Goal: Task Accomplishment & Management: Manage account settings

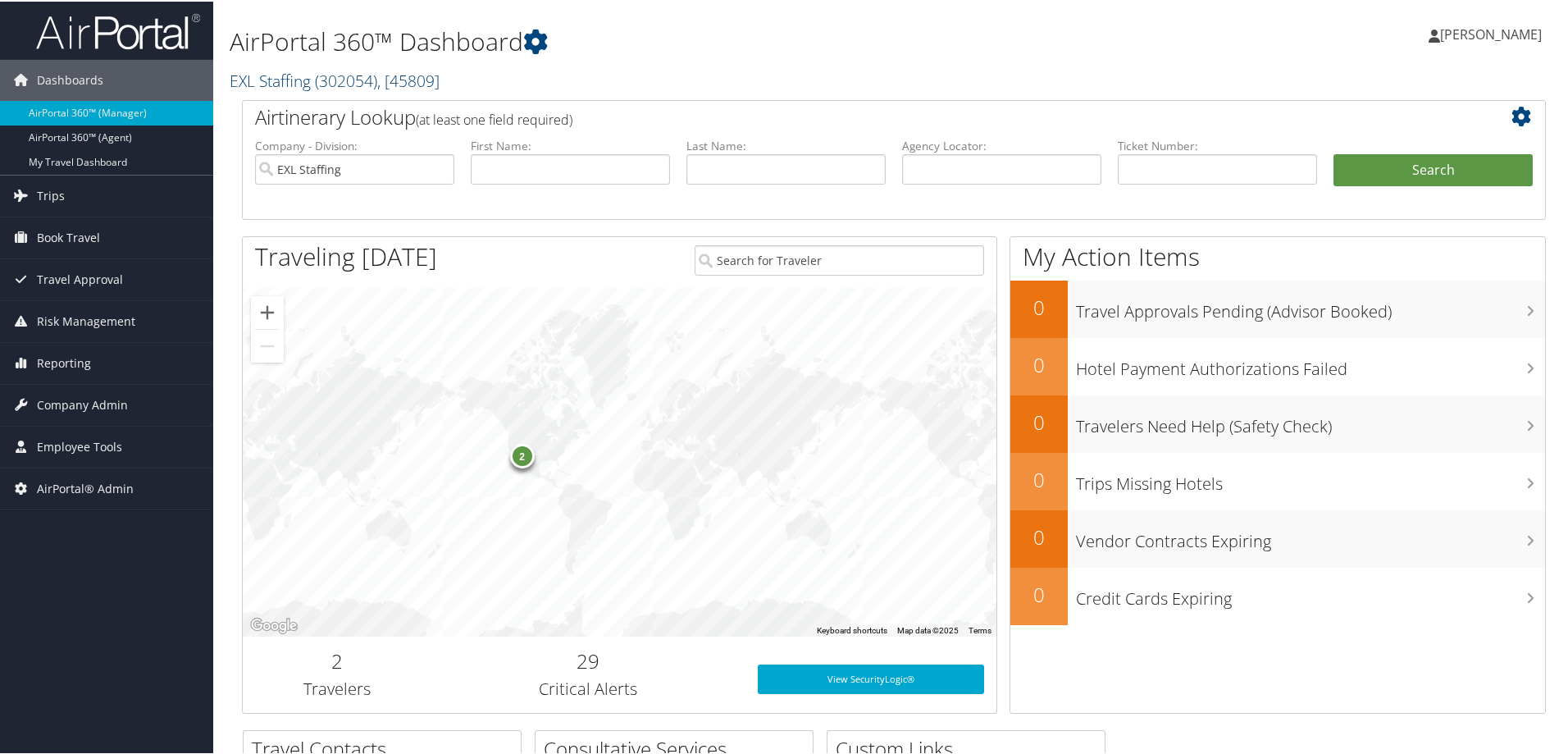
click at [369, 85] on span "( 302054 )" at bounding box center [346, 79] width 62 height 22
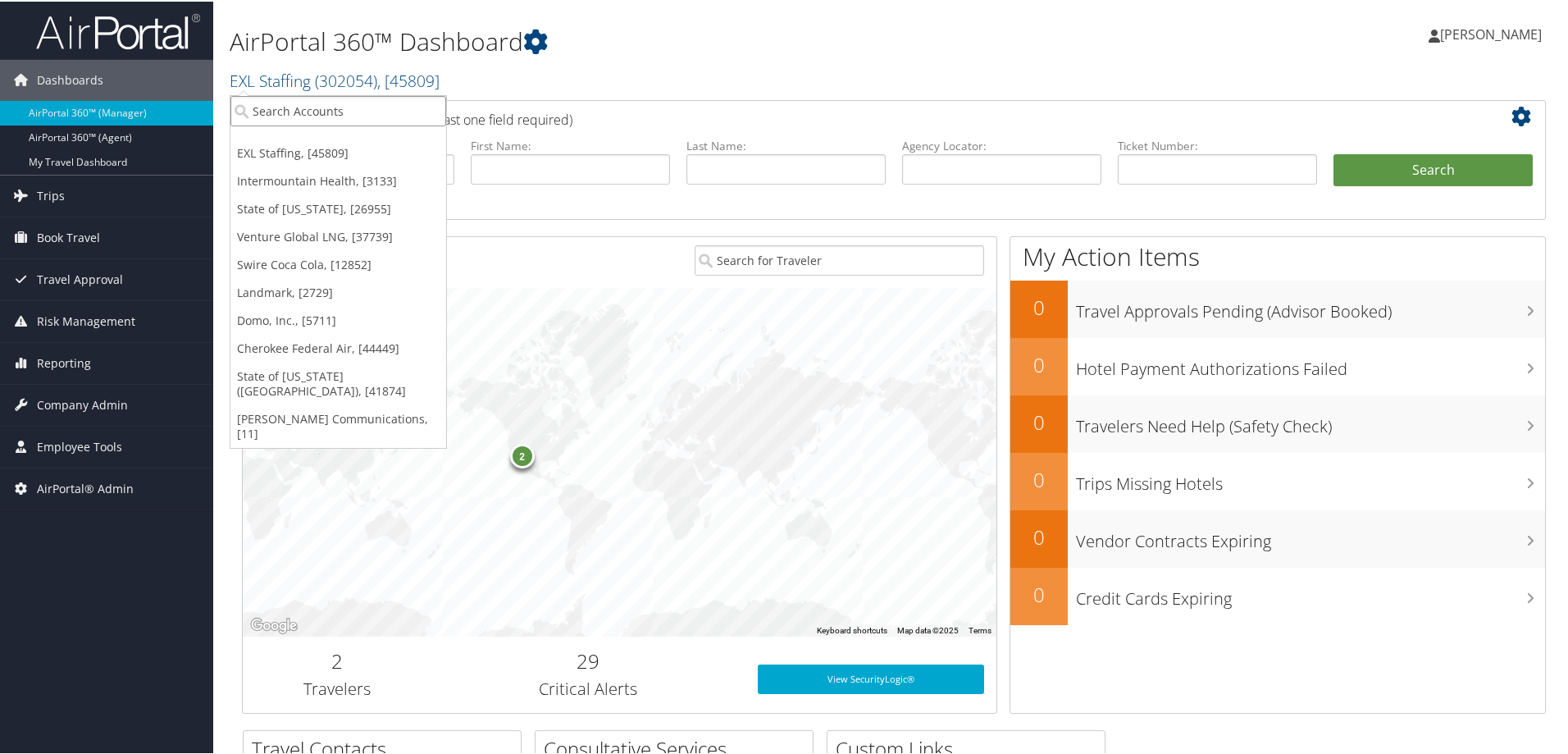
click at [300, 115] on input "search" at bounding box center [338, 110] width 216 height 31
type input "mplt"
click at [317, 133] on div "MPLT Healthcare (301920), [44601]" at bounding box center [354, 139] width 266 height 14
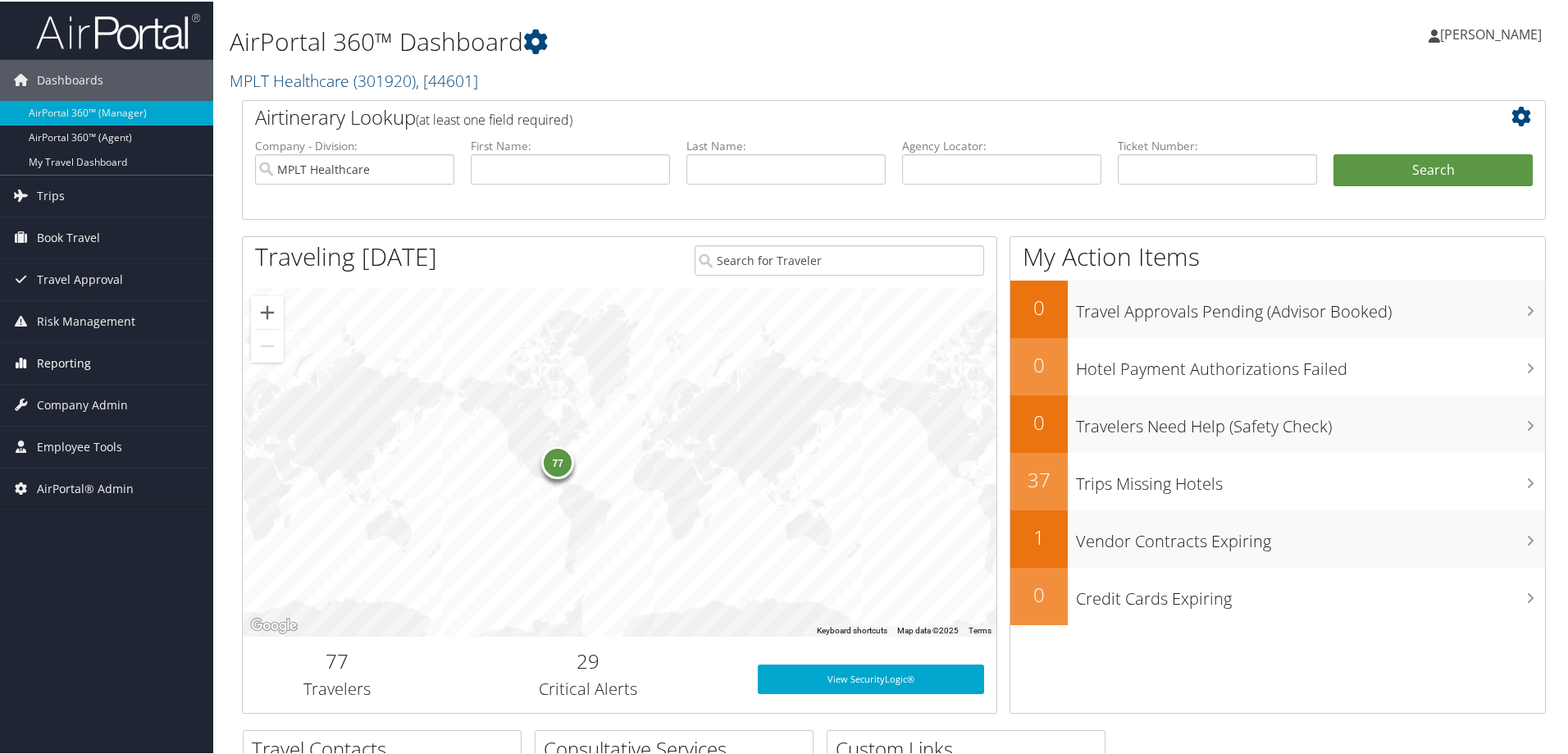
click at [34, 359] on link "Reporting" at bounding box center [106, 362] width 213 height 41
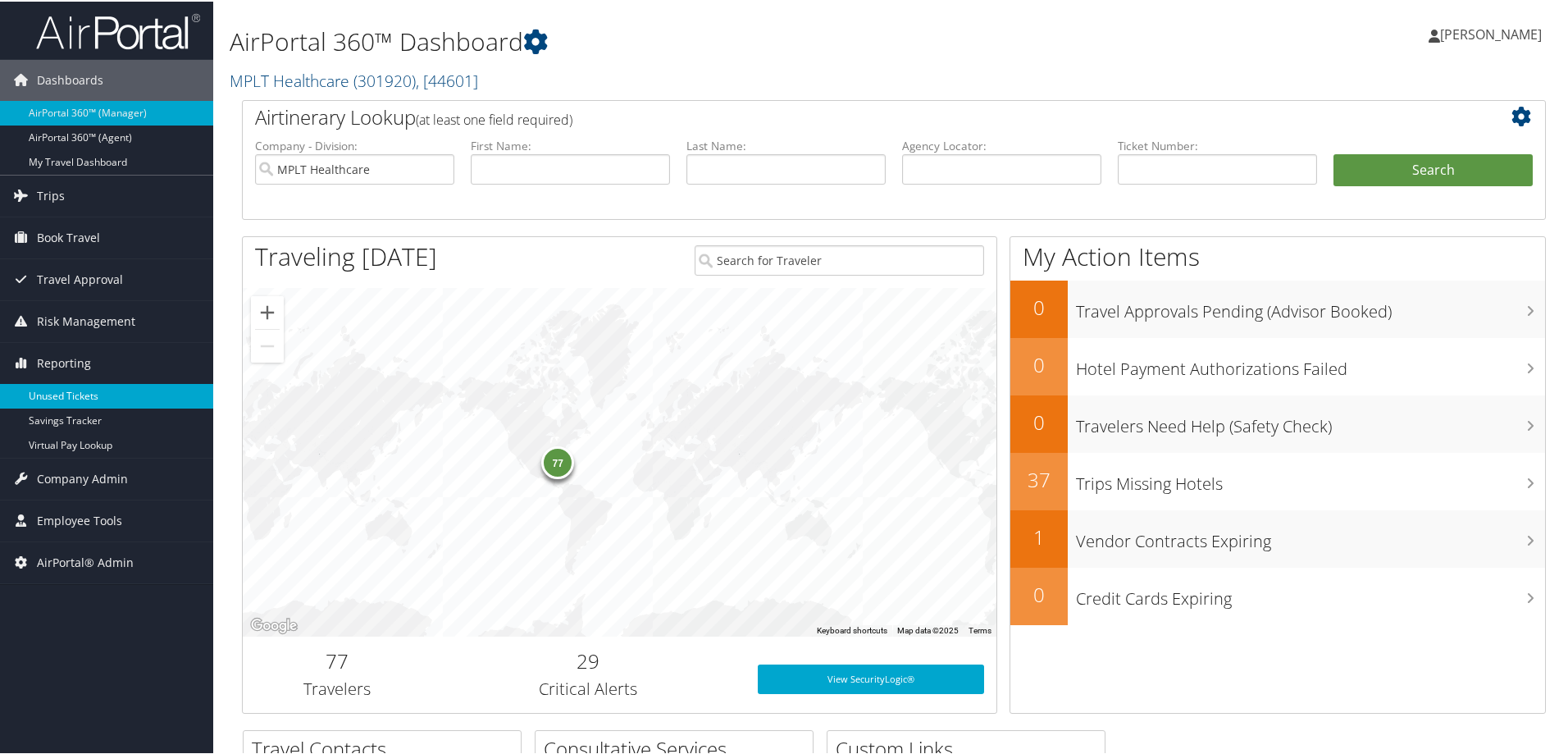
click at [56, 397] on link "Unused Tickets" at bounding box center [106, 394] width 213 height 25
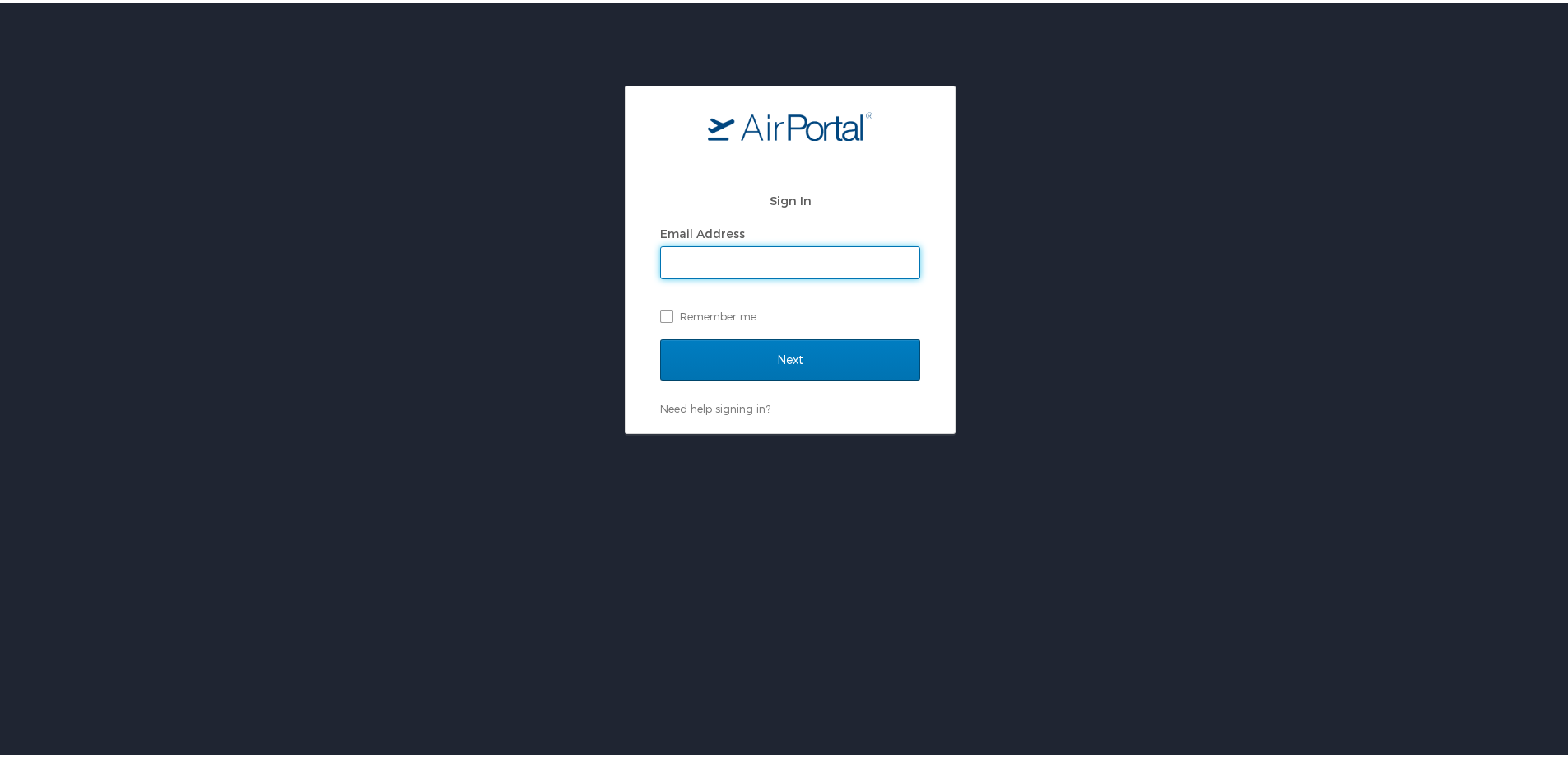
type input "[PERSON_NAME][EMAIL_ADDRESS][PERSON_NAME][DOMAIN_NAME]"
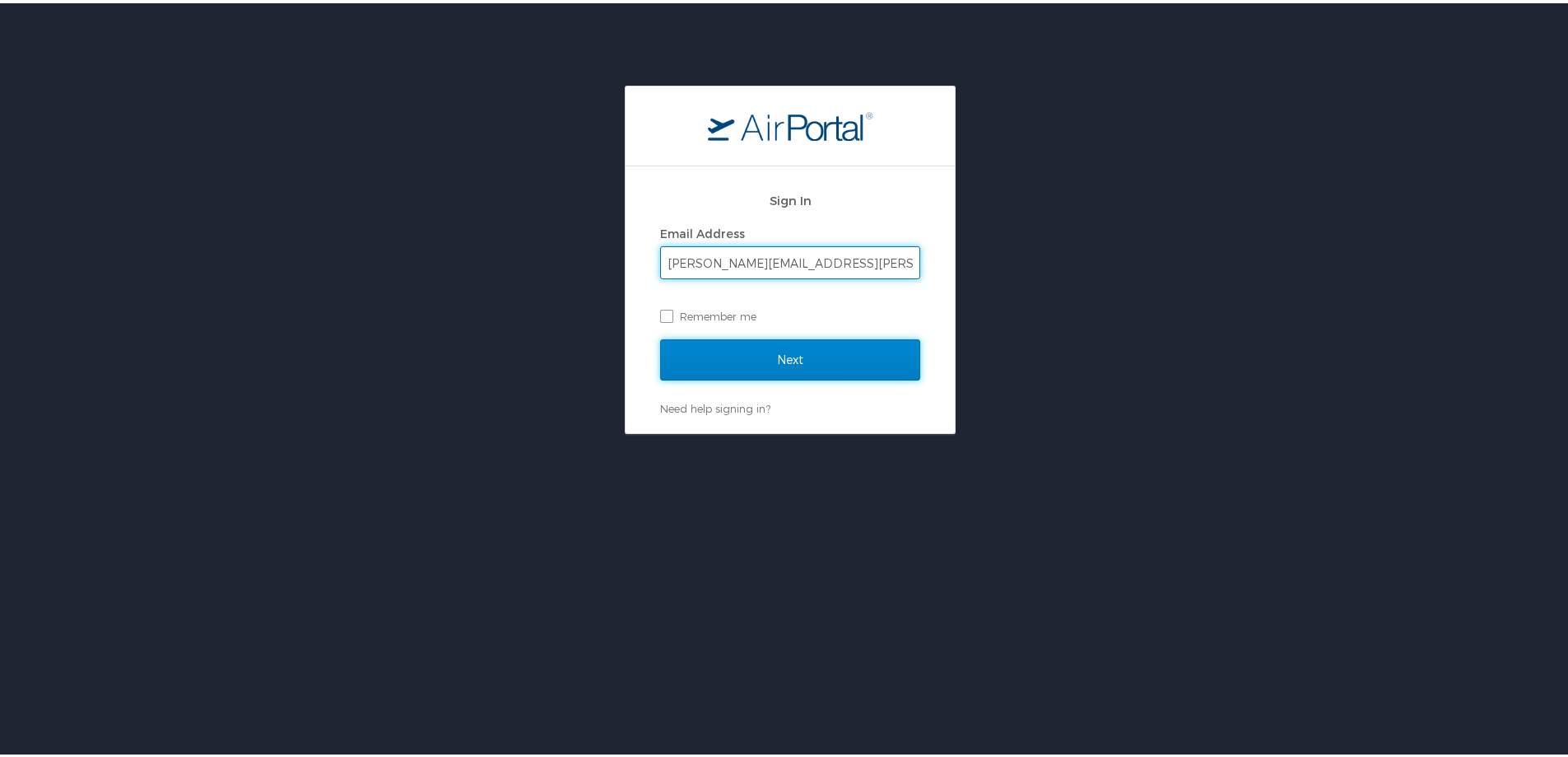
click at [710, 366] on input "Next" at bounding box center [790, 356] width 260 height 41
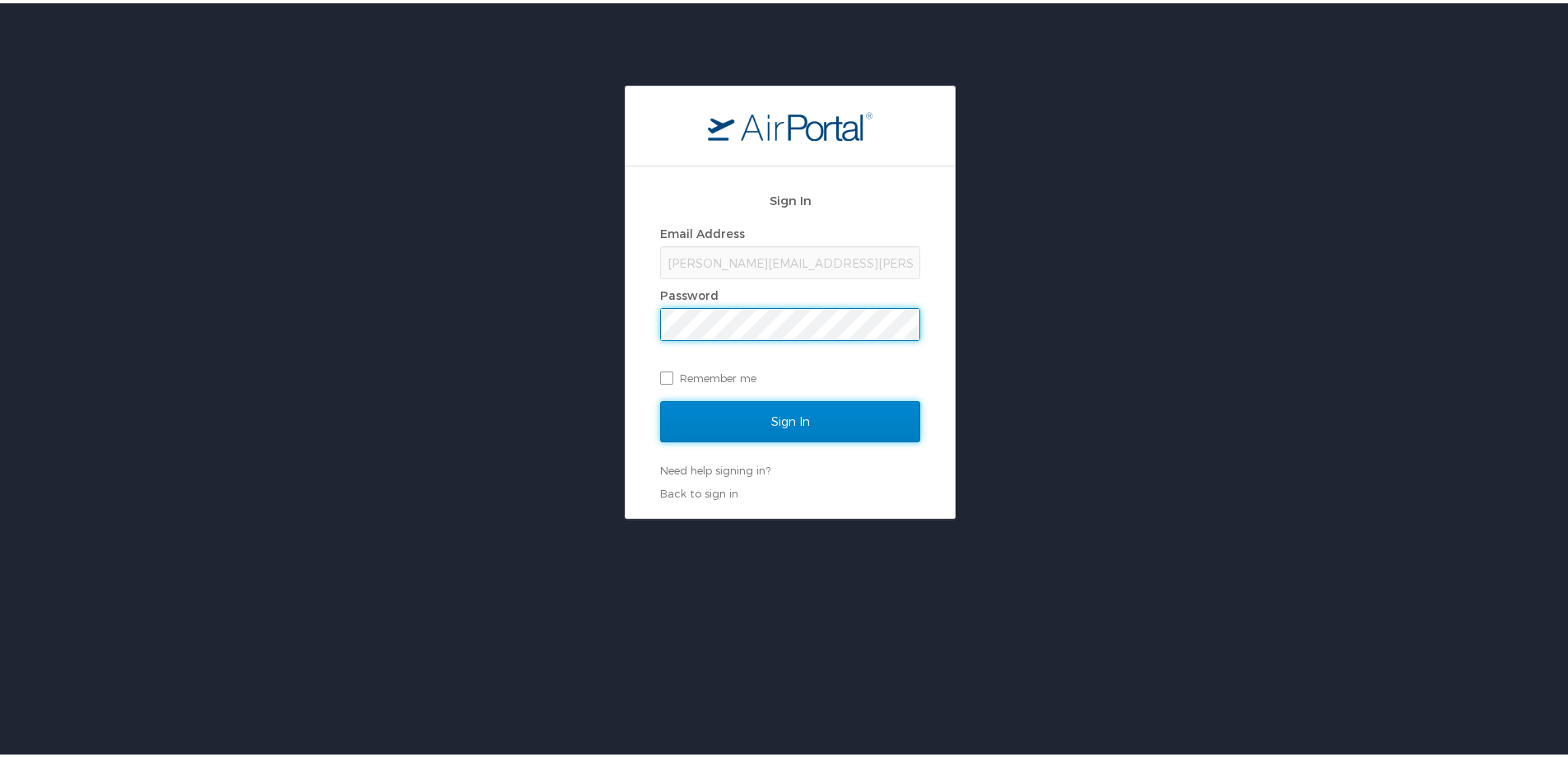
click at [774, 427] on input "Sign In" at bounding box center [790, 419] width 260 height 41
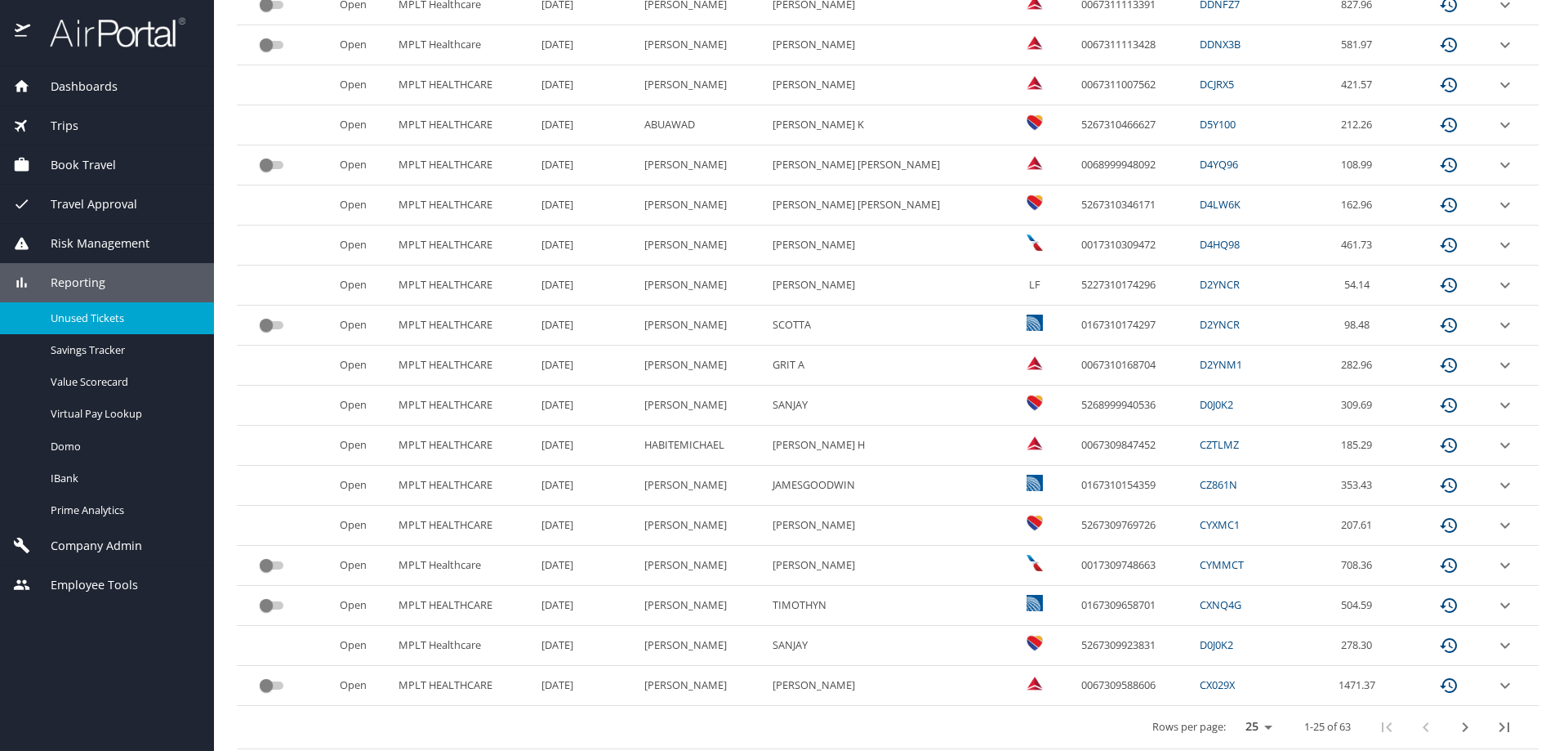
scroll to position [679, 0]
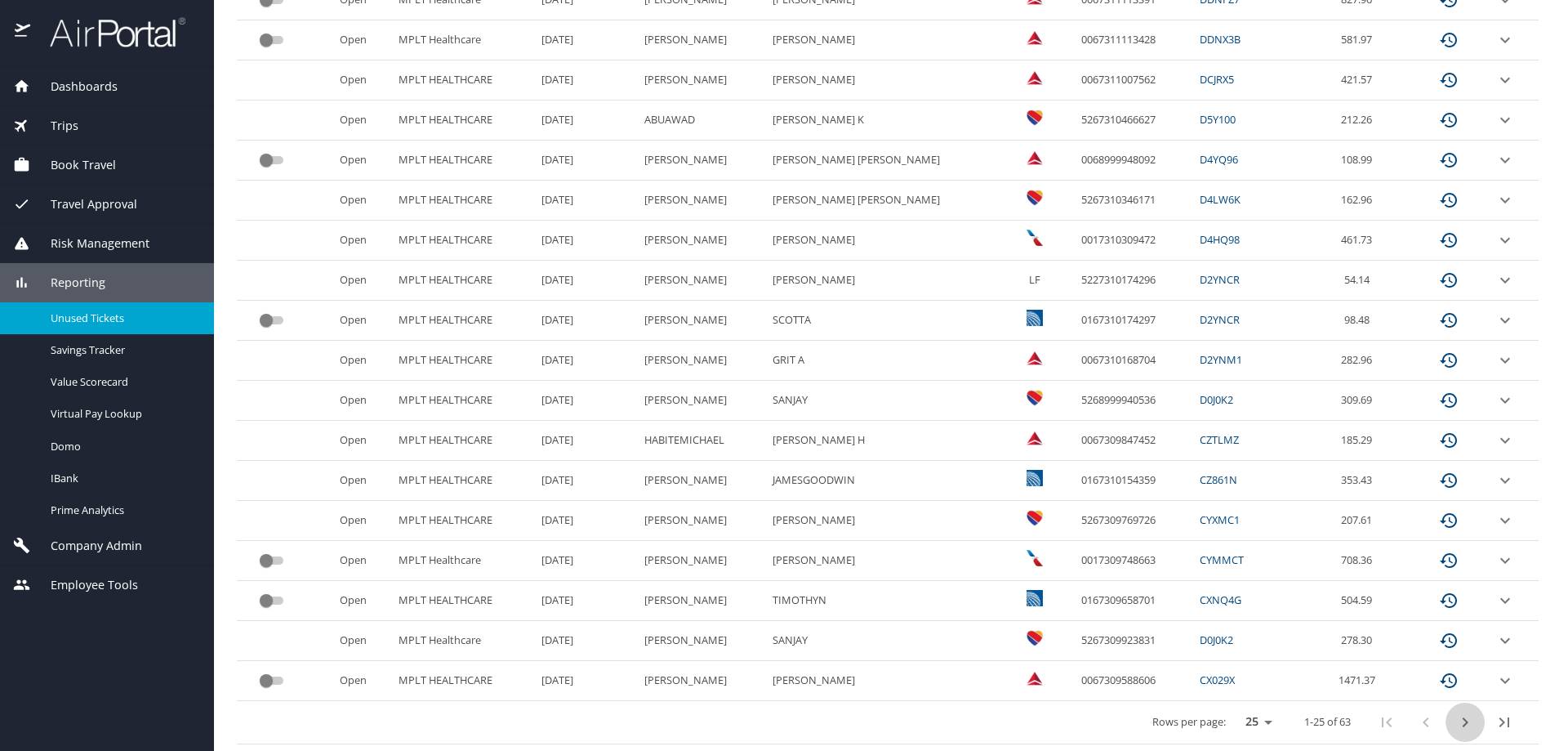
click at [1462, 718] on icon "next page" at bounding box center [1465, 722] width 6 height 10
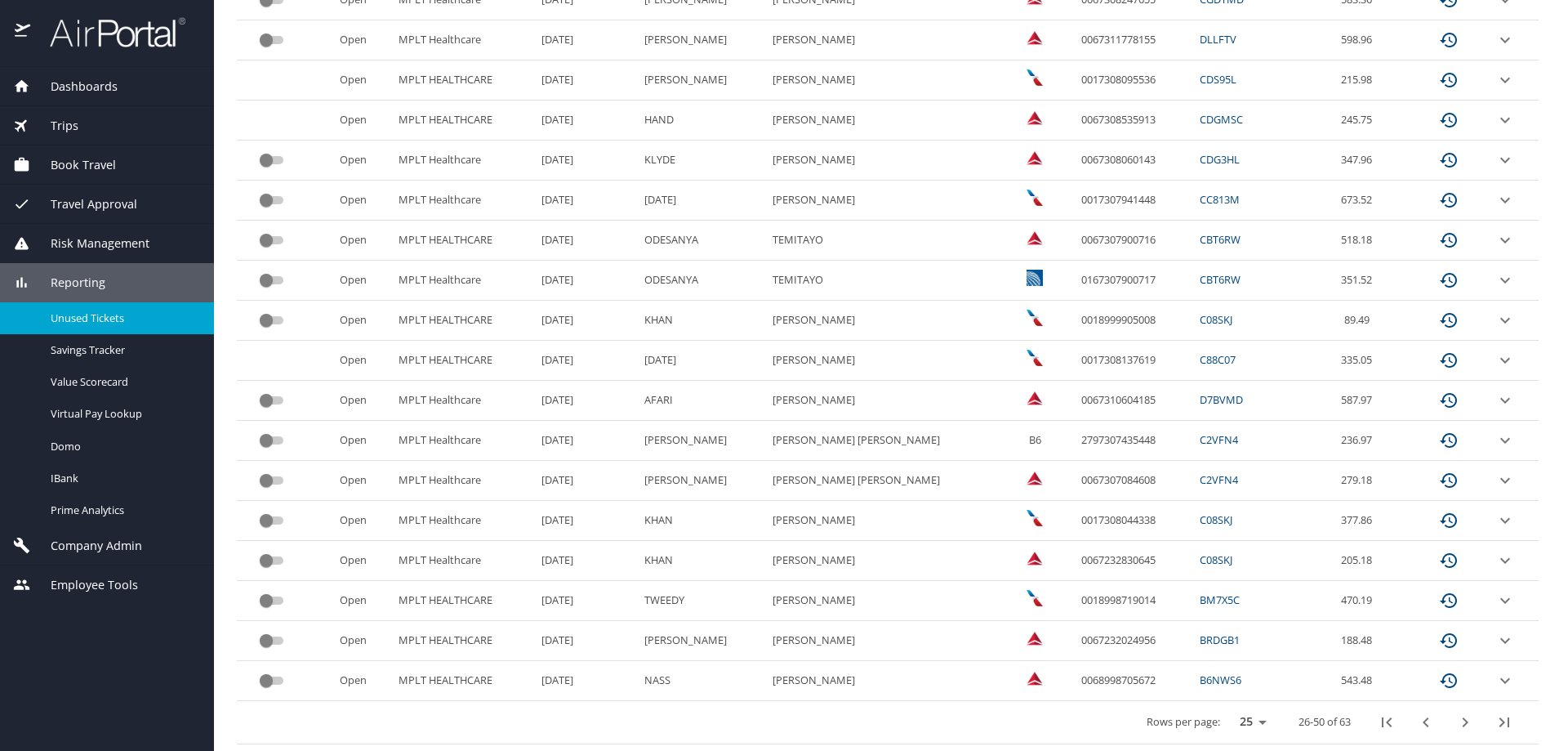
click at [1462, 725] on icon "next page" at bounding box center [1465, 722] width 6 height 10
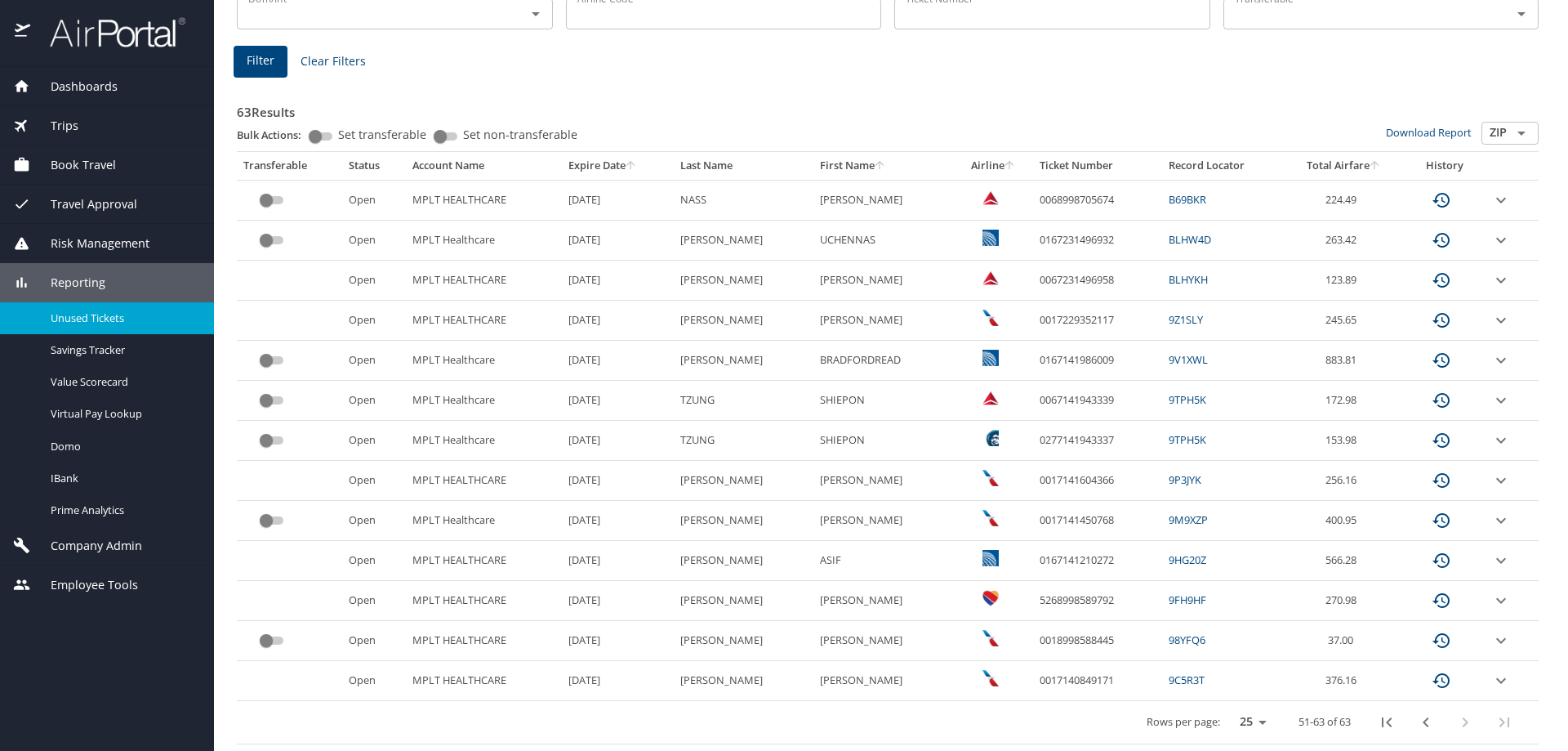
scroll to position [199, 0]
click at [318, 138] on input "Set transferable" at bounding box center [315, 136] width 59 height 19
checkbox input "true"
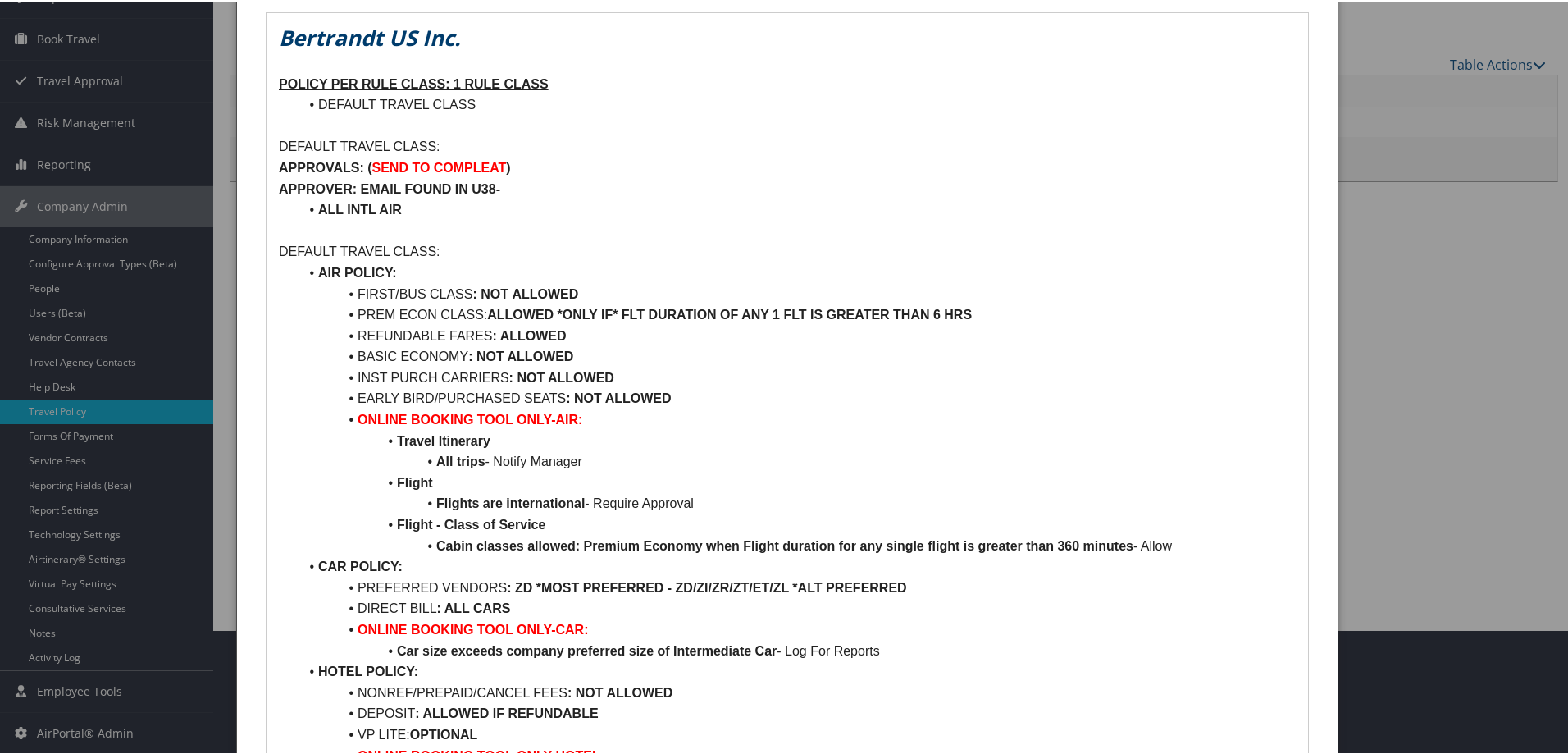
scroll to position [328, 0]
